Goal: Navigation & Orientation: Find specific page/section

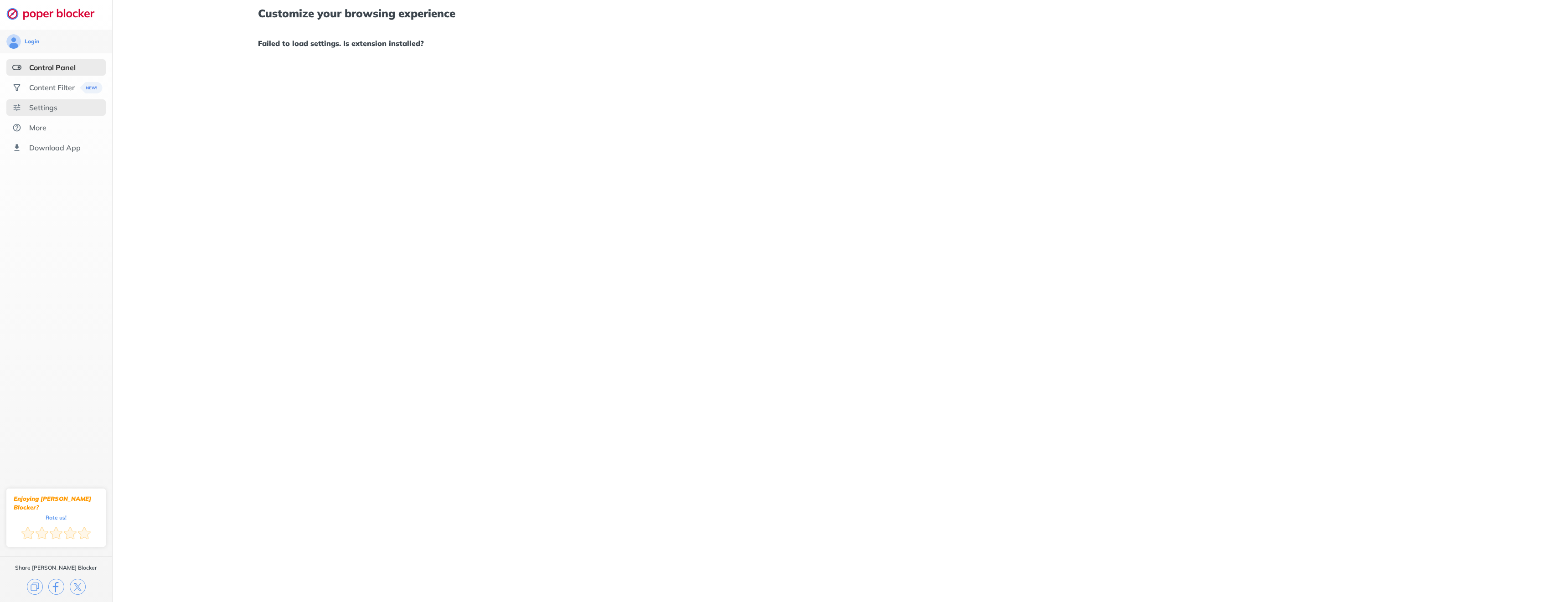
click at [44, 106] on div "Settings" at bounding box center [43, 107] width 28 height 9
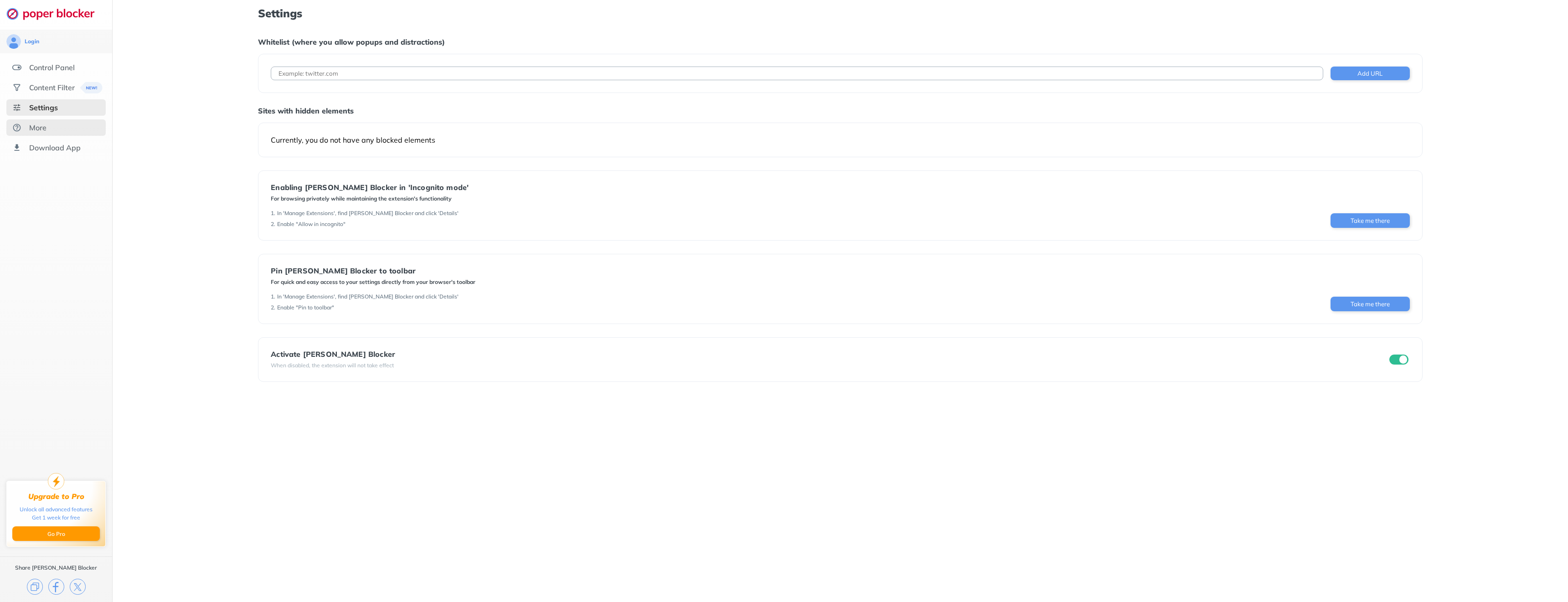
click at [54, 127] on div "More" at bounding box center [55, 127] width 99 height 16
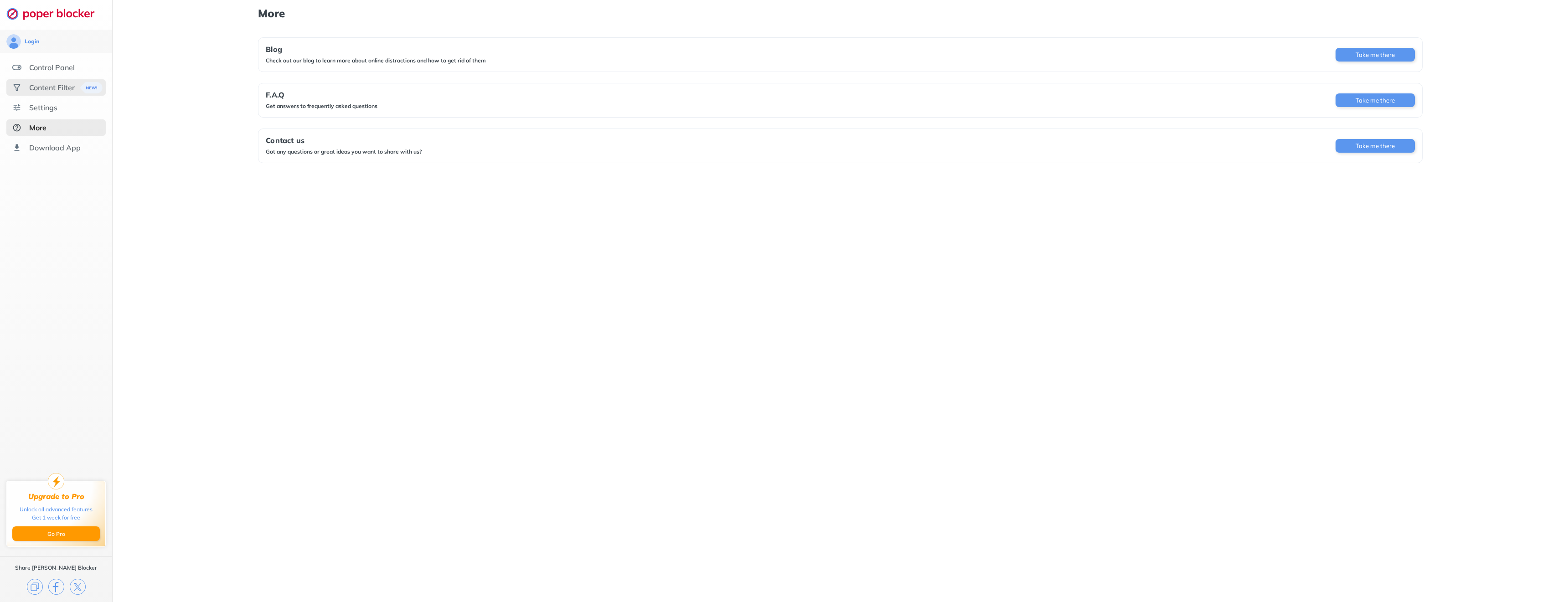
click at [52, 82] on div "Content Filter" at bounding box center [55, 87] width 99 height 16
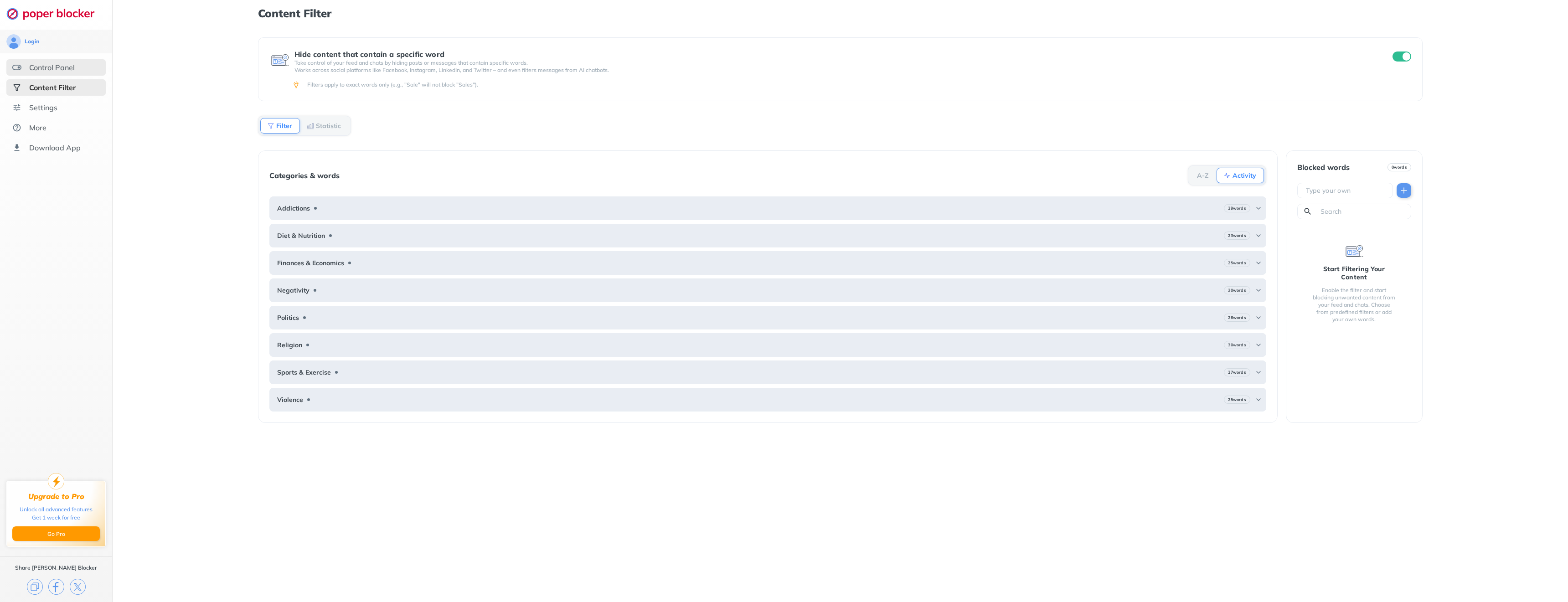
click at [51, 75] on div "Control Panel" at bounding box center [55, 67] width 99 height 16
